Goal: Information Seeking & Learning: Learn about a topic

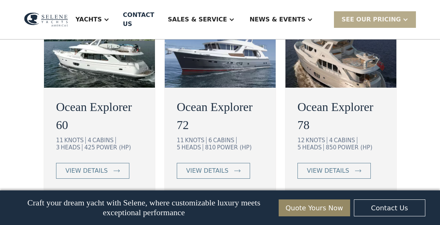
scroll to position [1411, 0]
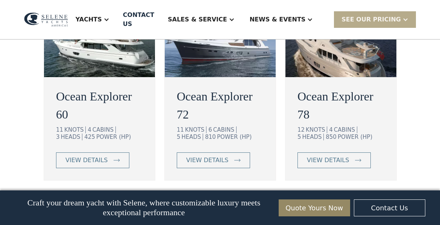
click at [111, 77] on img at bounding box center [99, 34] width 111 height 86
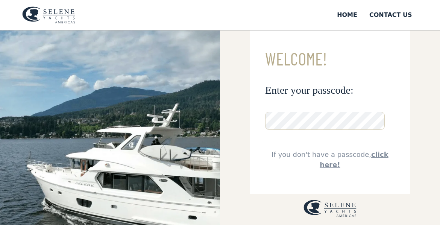
scroll to position [26, 0]
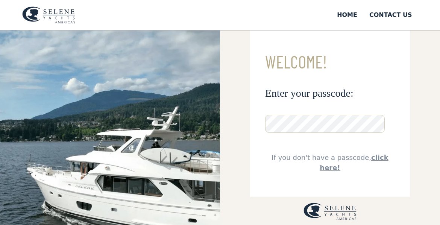
click at [15, 141] on img at bounding box center [110, 138] width 220 height 268
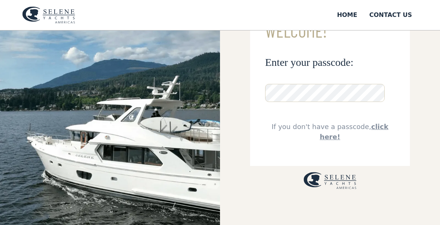
scroll to position [56, 0]
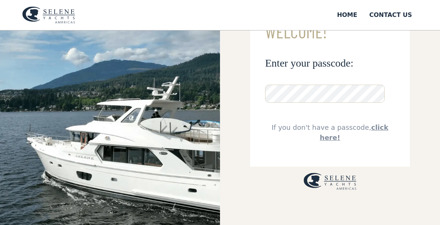
click at [361, 127] on link "click here!" at bounding box center [354, 132] width 68 height 18
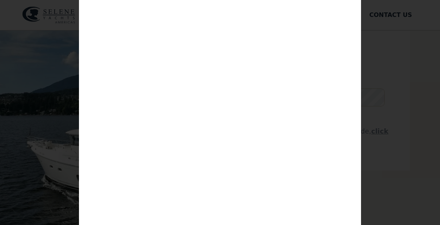
scroll to position [0, 0]
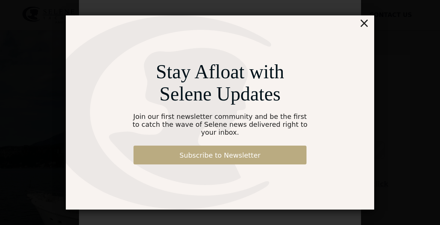
click at [197, 157] on link "Subscribe to Newsletter" at bounding box center [219, 154] width 173 height 19
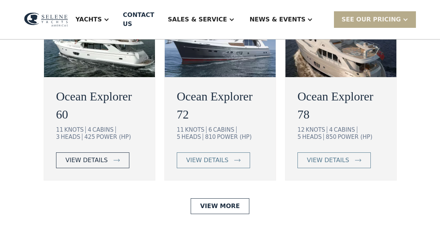
click at [107, 168] on link "view details" at bounding box center [92, 160] width 73 height 16
